Goal: Task Accomplishment & Management: Manage account settings

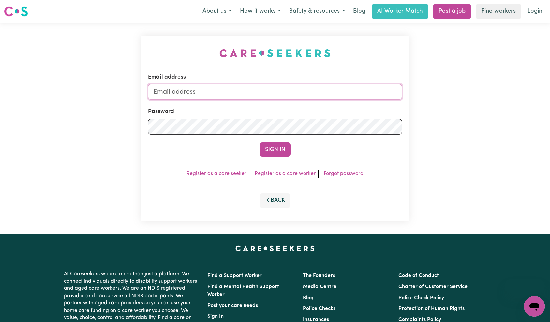
click at [298, 87] on input "Email address" at bounding box center [275, 92] width 254 height 16
type input "superuser~[EMAIL_ADDRESS][DOMAIN_NAME]"
click at [272, 149] on button "Sign In" at bounding box center [275, 149] width 31 height 14
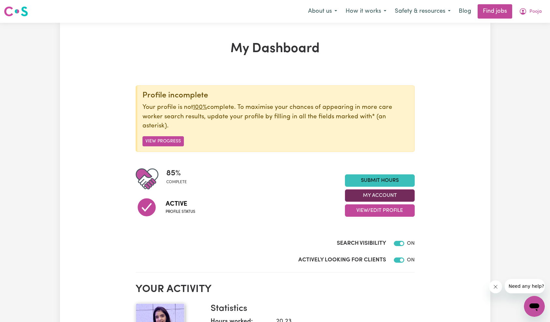
click at [377, 197] on button "My Account" at bounding box center [380, 195] width 70 height 12
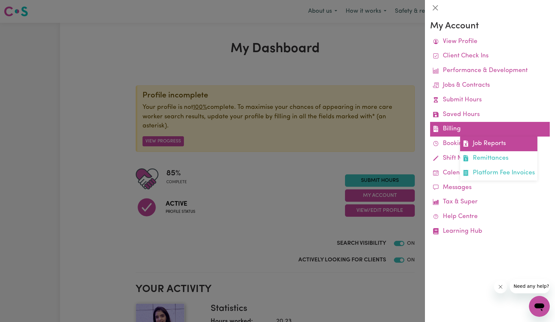
click at [496, 146] on link "Job Reports" at bounding box center [498, 144] width 77 height 15
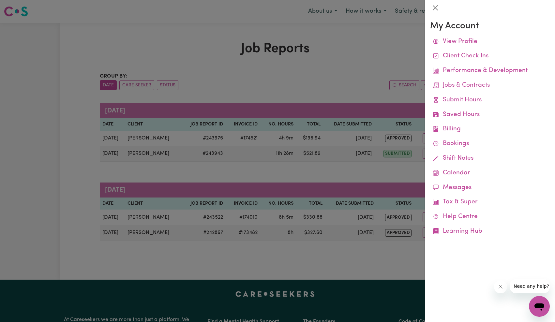
click at [337, 173] on div at bounding box center [277, 161] width 555 height 322
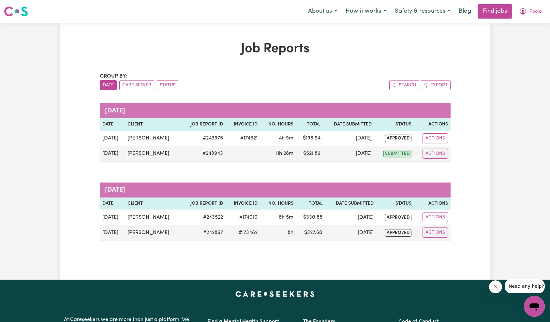
click at [527, 19] on div "Menu About us How it works Safety & resources Blog Find jobs Pooja" at bounding box center [275, 11] width 550 height 15
click at [530, 14] on span "Pooja" at bounding box center [535, 11] width 12 height 7
drag, startPoint x: 529, startPoint y: 18, endPoint x: 527, endPoint y: 22, distance: 3.9
click at [527, 22] on link "My Account" at bounding box center [520, 25] width 52 height 12
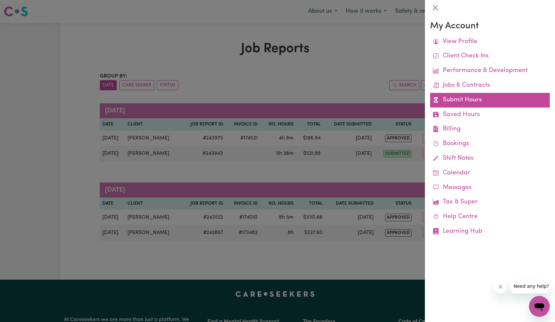
click at [463, 100] on link "Submit Hours" at bounding box center [490, 100] width 120 height 15
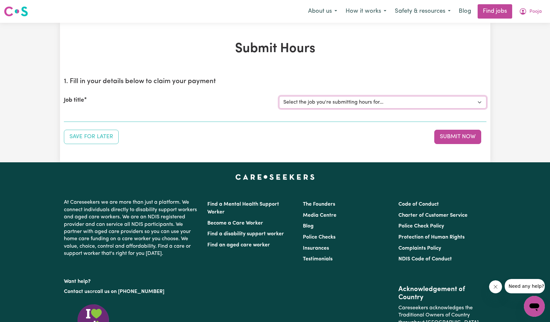
click at [380, 101] on select "Select the job you're submitting hours for... [[PERSON_NAME]] [DEMOGRAPHIC_DATA…" at bounding box center [382, 102] width 207 height 12
click at [537, 19] on nav "Menu About us How it works Safety & resources Blog Find jobs Pooja" at bounding box center [275, 11] width 550 height 23
click at [538, 13] on span "Pooja" at bounding box center [535, 11] width 12 height 7
click at [525, 26] on link "My Account" at bounding box center [520, 25] width 52 height 12
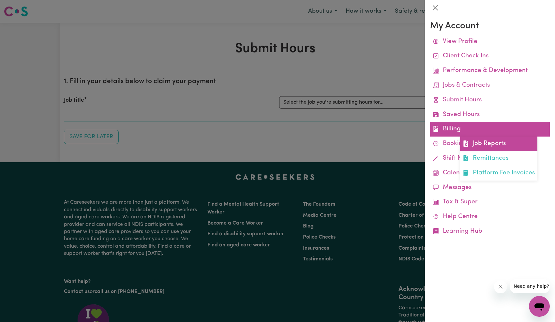
click at [476, 141] on link "Job Reports" at bounding box center [498, 144] width 77 height 15
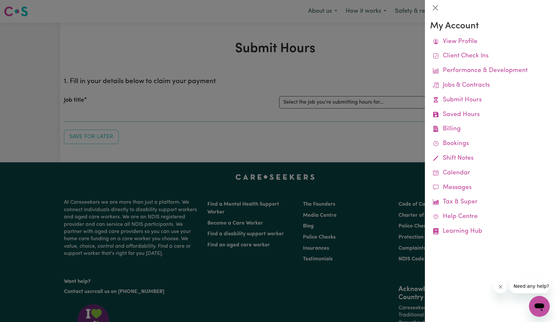
click at [360, 69] on div at bounding box center [277, 161] width 555 height 322
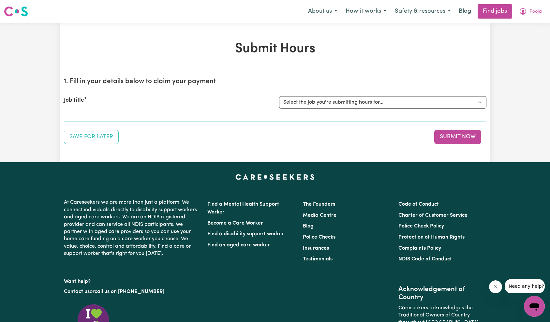
click at [341, 102] on select "Select the job you're submitting hours for... [[PERSON_NAME]] [DEMOGRAPHIC_DATA…" at bounding box center [382, 102] width 207 height 12
select select "15171"
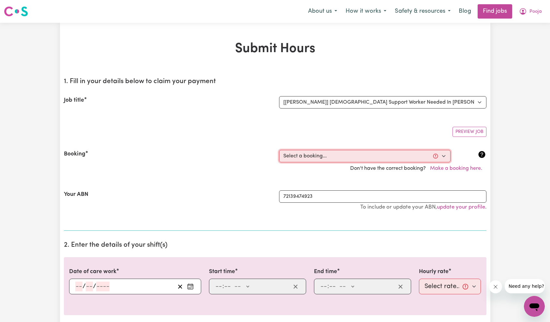
click at [338, 160] on select "Select a booking... [DATE] 12:00pm to 3:00pm (ONE-OFF)" at bounding box center [364, 156] width 171 height 12
click at [540, 9] on span "Pooja" at bounding box center [535, 11] width 12 height 7
click at [400, 82] on h2 "1. Fill in your details below to claim your payment" at bounding box center [275, 82] width 423 height 8
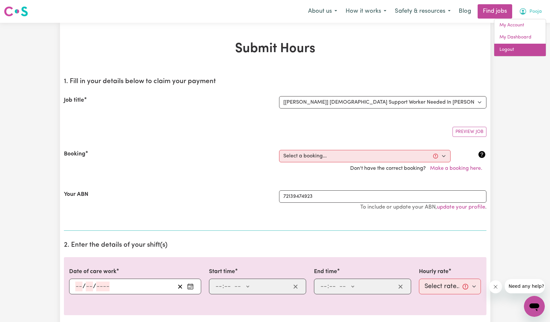
click at [512, 48] on link "Logout" at bounding box center [520, 50] width 52 height 12
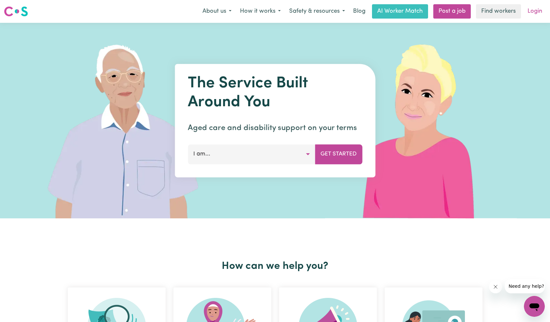
click at [533, 17] on link "Login" at bounding box center [535, 11] width 22 height 14
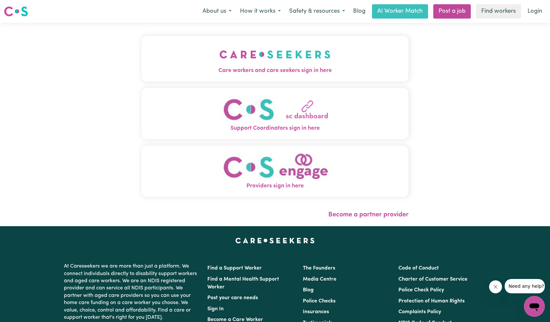
click at [219, 64] on img "Care workers and care seekers sign in here" at bounding box center [274, 54] width 111 height 24
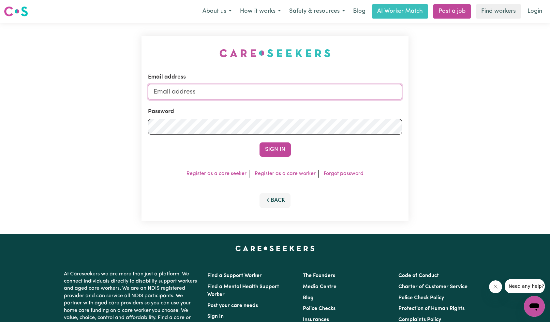
click at [317, 94] on input "Email address" at bounding box center [275, 92] width 254 height 16
type input "[EMAIL_ADDRESS][DOMAIN_NAME]"
click at [268, 150] on button "Sign In" at bounding box center [275, 149] width 31 height 14
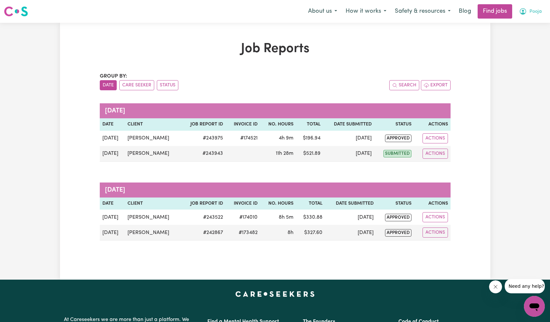
click at [529, 12] on span "Pooja" at bounding box center [535, 11] width 12 height 7
click at [524, 22] on link "My Account" at bounding box center [520, 25] width 52 height 12
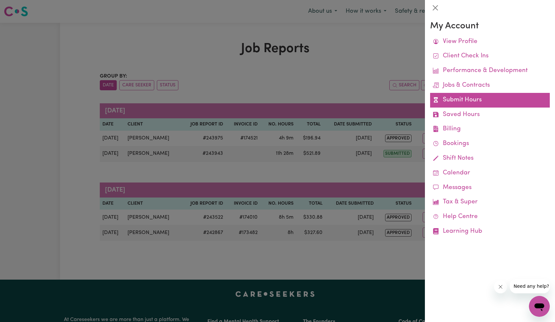
click at [471, 100] on link "Submit Hours" at bounding box center [490, 100] width 120 height 15
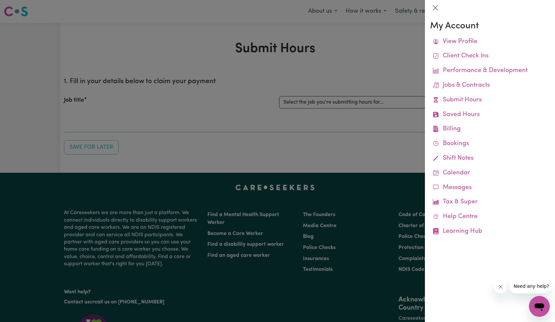
click at [351, 98] on div at bounding box center [277, 161] width 555 height 322
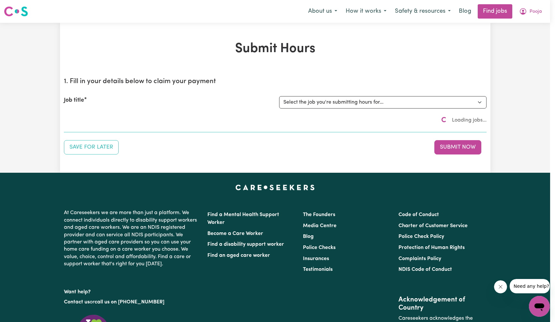
click at [332, 105] on select "Select the job you're submitting hours for..." at bounding box center [382, 102] width 207 height 12
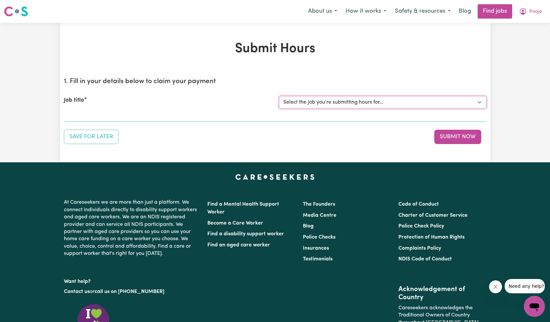
select select "15171"
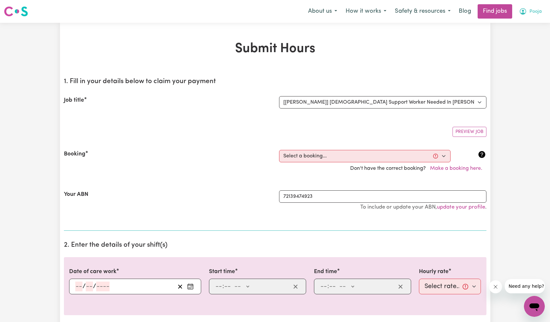
drag, startPoint x: 543, startPoint y: 8, endPoint x: 539, endPoint y: 14, distance: 7.1
click at [542, 8] on button "Pooja" at bounding box center [530, 12] width 31 height 14
click at [530, 19] on link "My Account" at bounding box center [520, 25] width 52 height 12
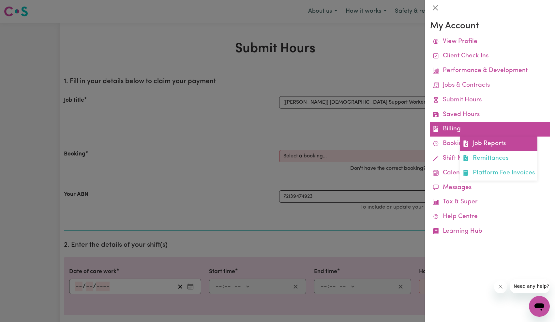
click at [469, 140] on link "Job Reports" at bounding box center [498, 144] width 77 height 15
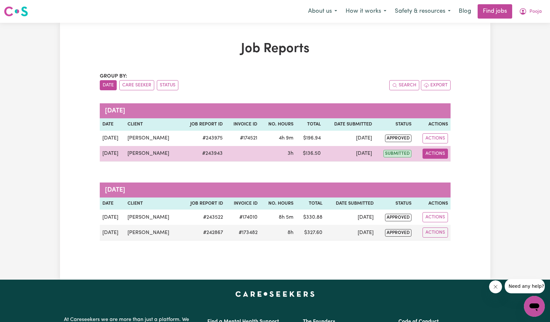
click at [433, 155] on button "Actions" at bounding box center [435, 154] width 25 height 10
click at [438, 168] on link "View Job Report" at bounding box center [452, 168] width 56 height 13
select select "pm"
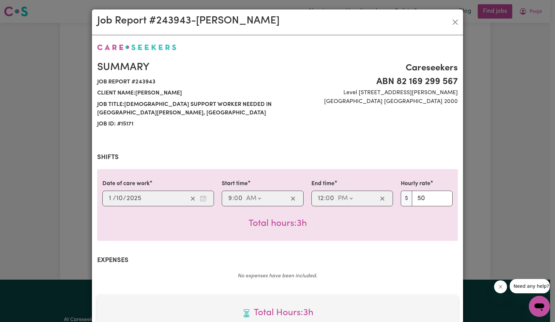
select select "50-Weekday"
click at [454, 20] on button "Close" at bounding box center [455, 22] width 10 height 10
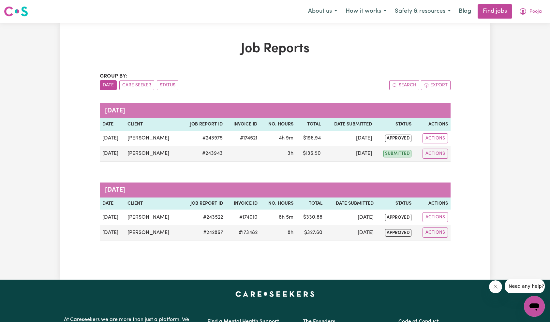
click at [160, 45] on h1 "Job Reports" at bounding box center [275, 49] width 351 height 16
click at [474, 167] on div "Job Reports Group by: Date Care Seeker Status Search Export October 2025 Date C…" at bounding box center [275, 151] width 430 height 220
